Goal: Navigation & Orientation: Find specific page/section

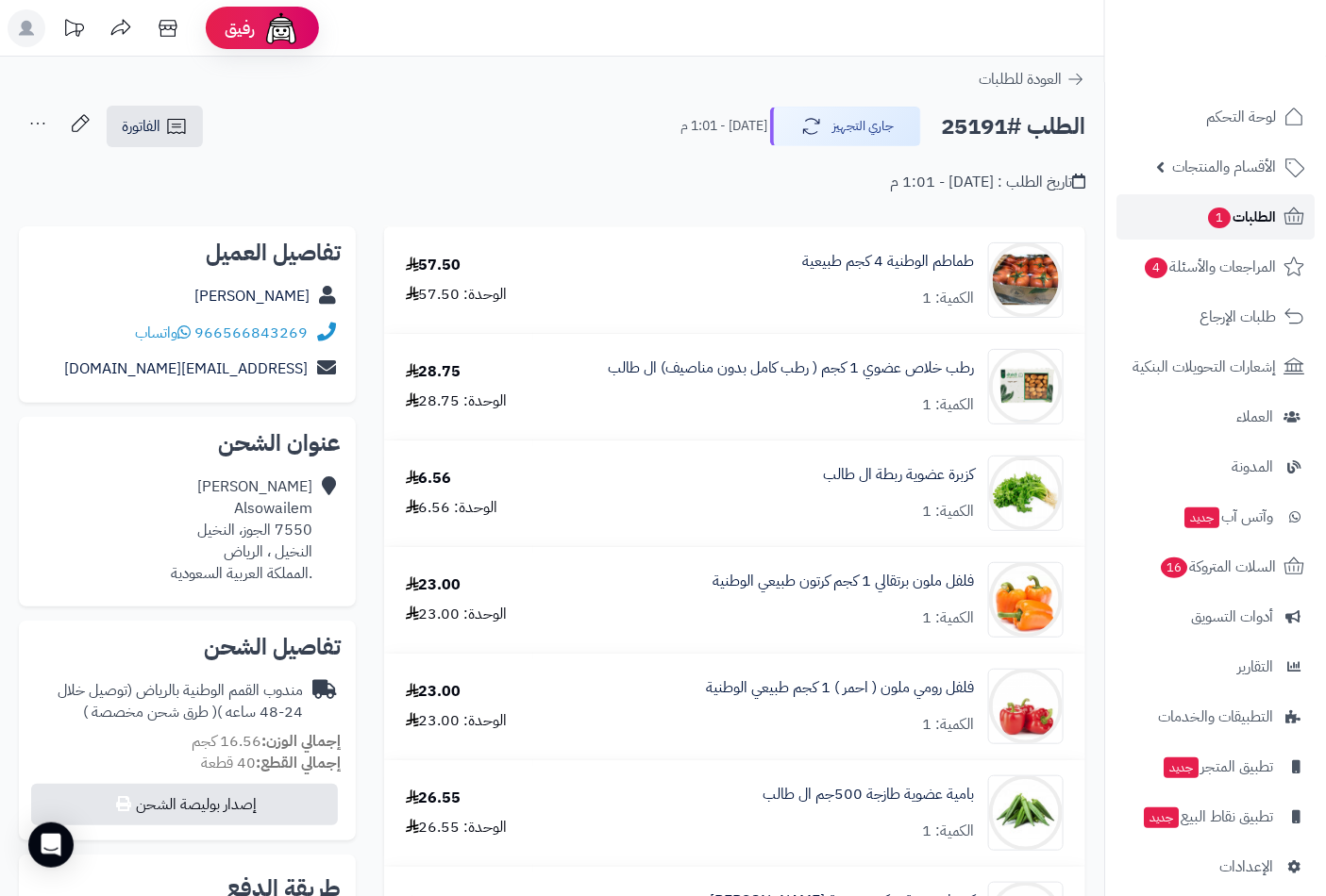
click at [1220, 205] on span "الطلبات 1" at bounding box center [1240, 217] width 69 height 27
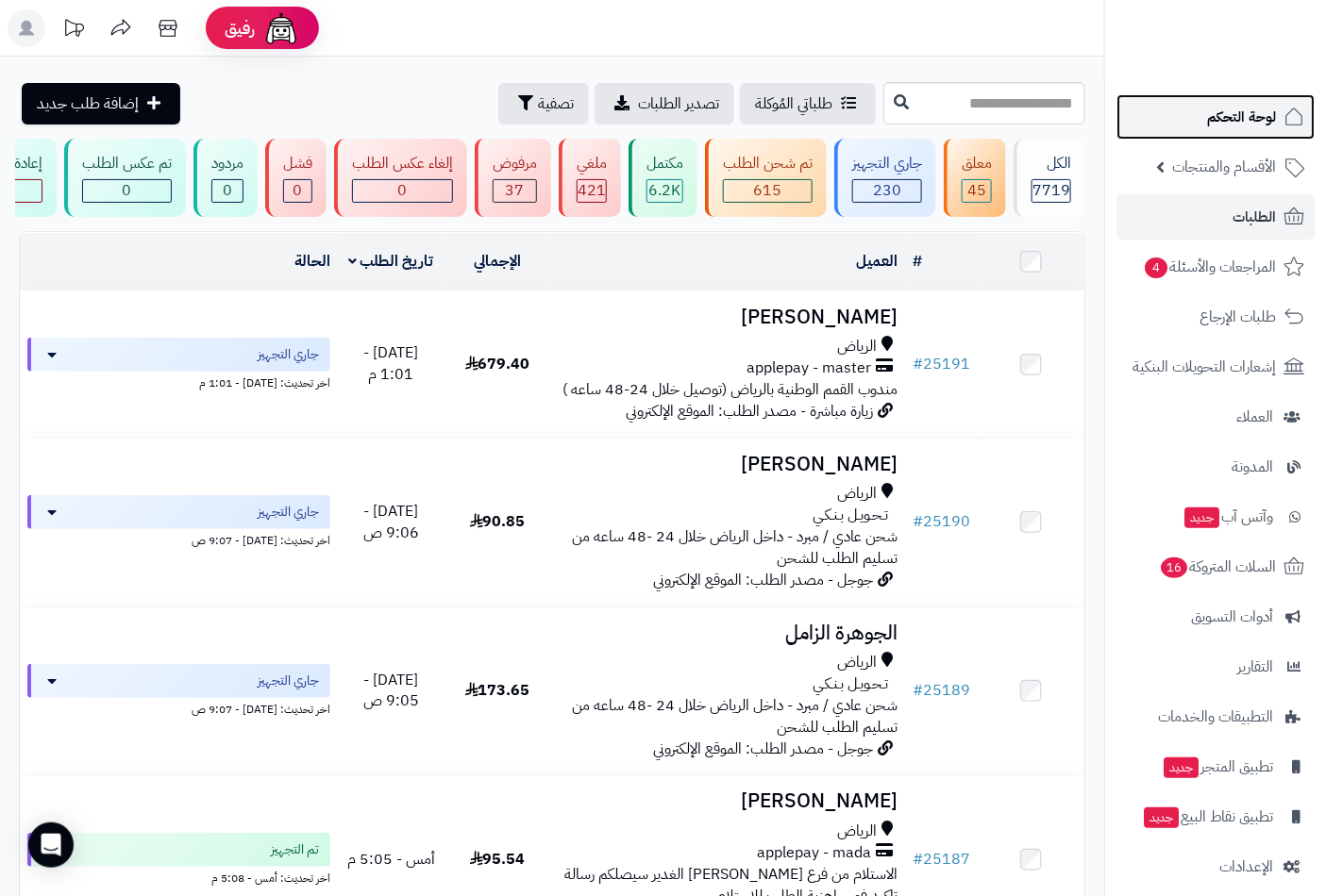
click at [1249, 111] on span "لوحة التحكم" at bounding box center [1241, 117] width 68 height 27
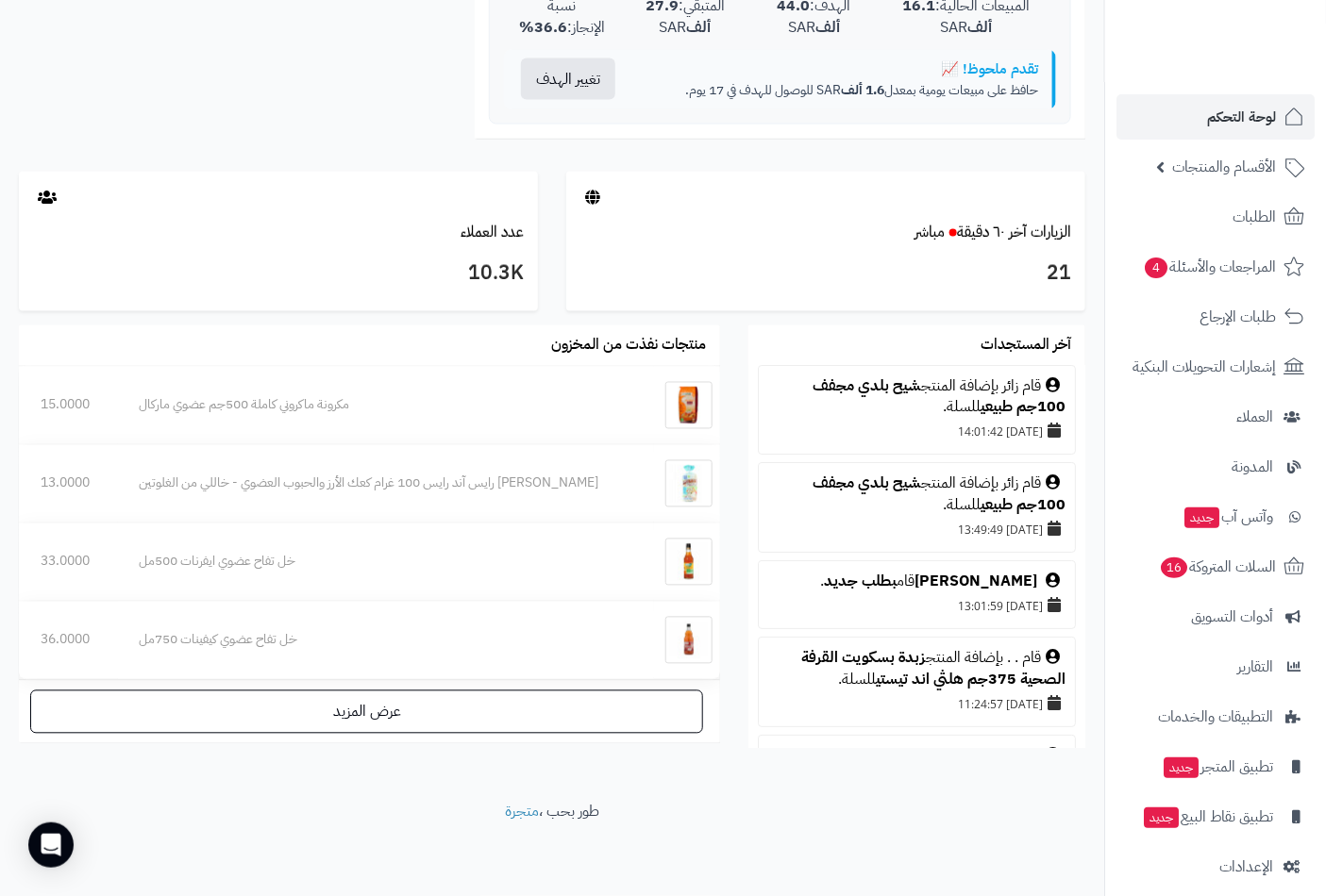
scroll to position [474, 0]
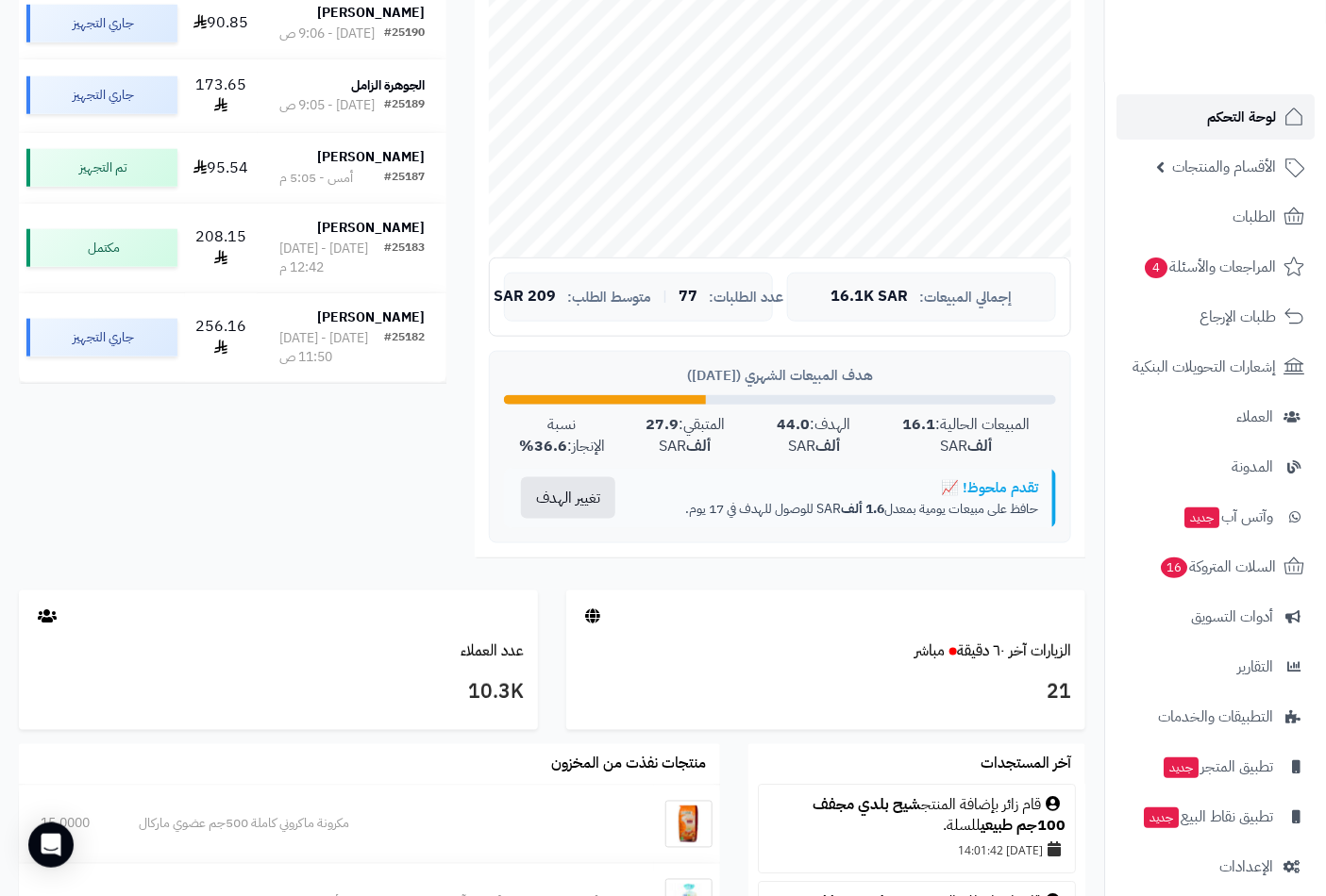
click at [1248, 104] on span "لوحة التحكم" at bounding box center [1241, 117] width 68 height 27
